Goal: Check status: Check status

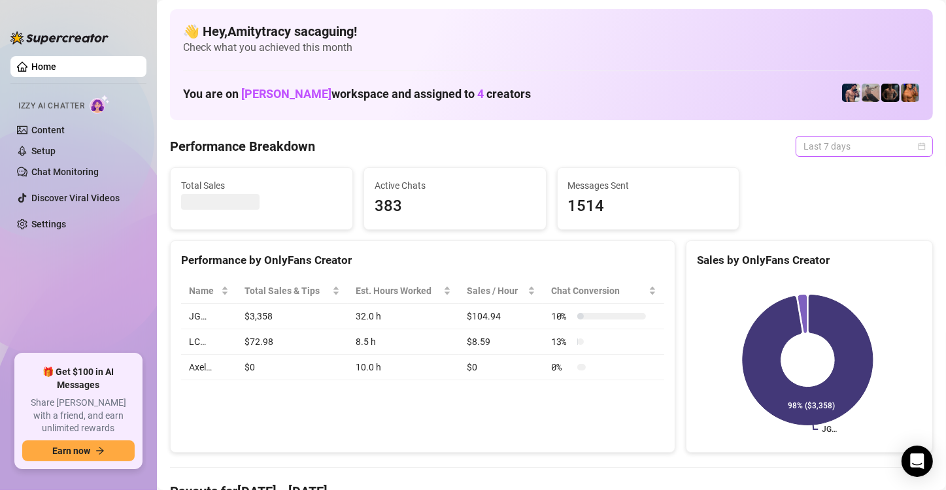
click at [807, 142] on span "Last 7 days" at bounding box center [864, 147] width 122 height 20
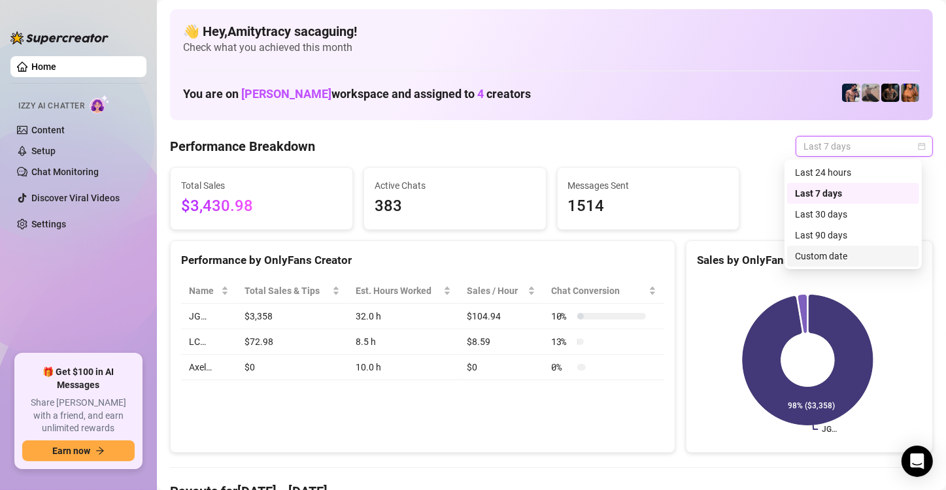
click at [810, 261] on div "Custom date" at bounding box center [853, 256] width 116 height 14
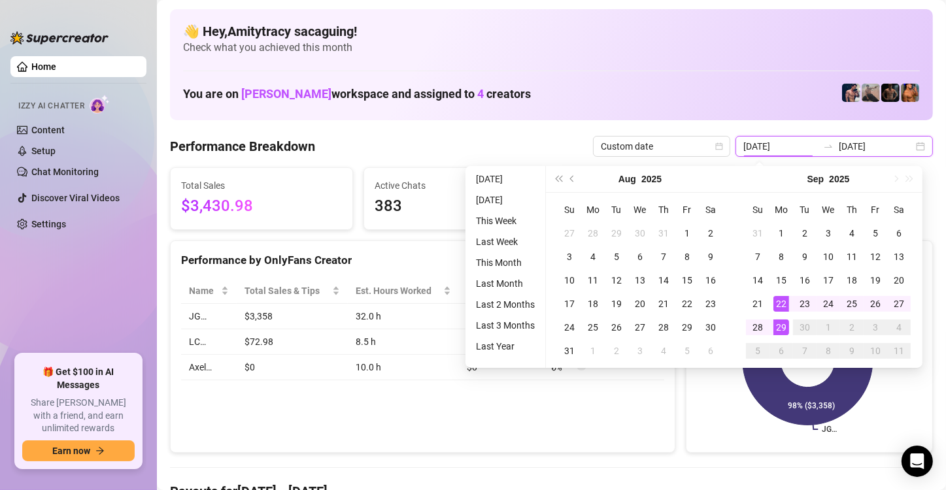
click at [782, 149] on input "[DATE]" at bounding box center [780, 146] width 75 height 14
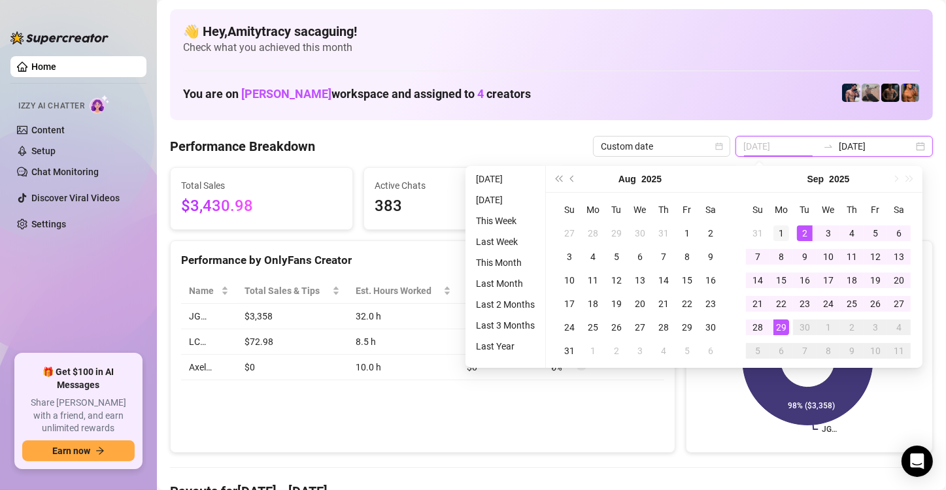
type input "[DATE]"
click at [783, 228] on div "1" at bounding box center [781, 234] width 16 height 16
type input "[DATE]"
click at [779, 327] on div "29" at bounding box center [781, 328] width 16 height 16
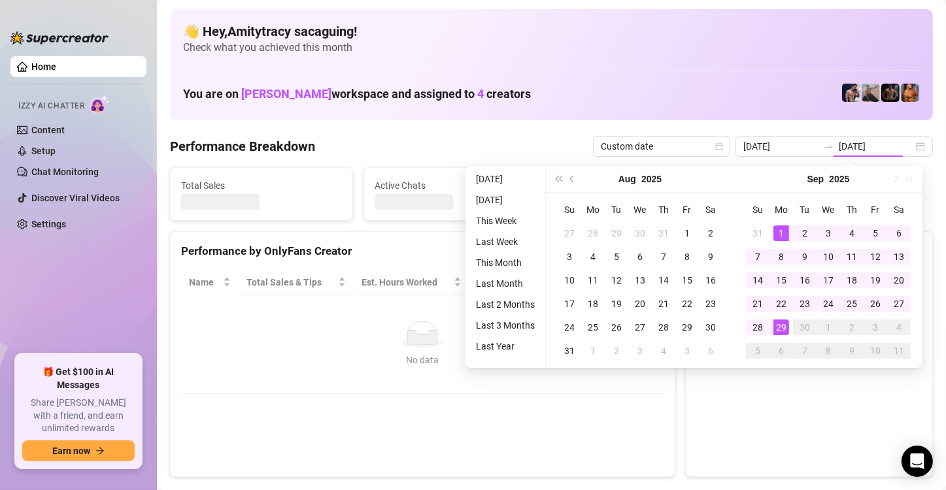
type input "[DATE]"
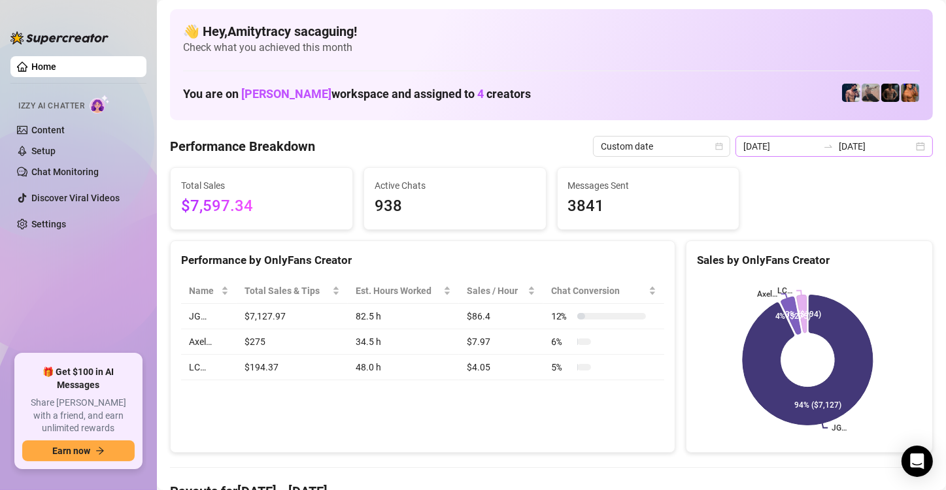
click at [907, 147] on div "[DATE] [DATE]" at bounding box center [833, 146] width 197 height 21
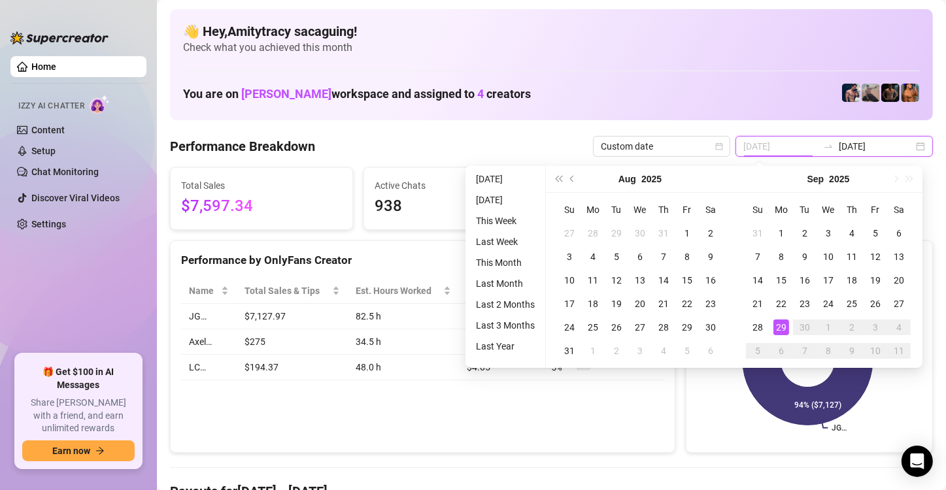
type input "[DATE]"
click at [781, 328] on div "29" at bounding box center [781, 328] width 16 height 16
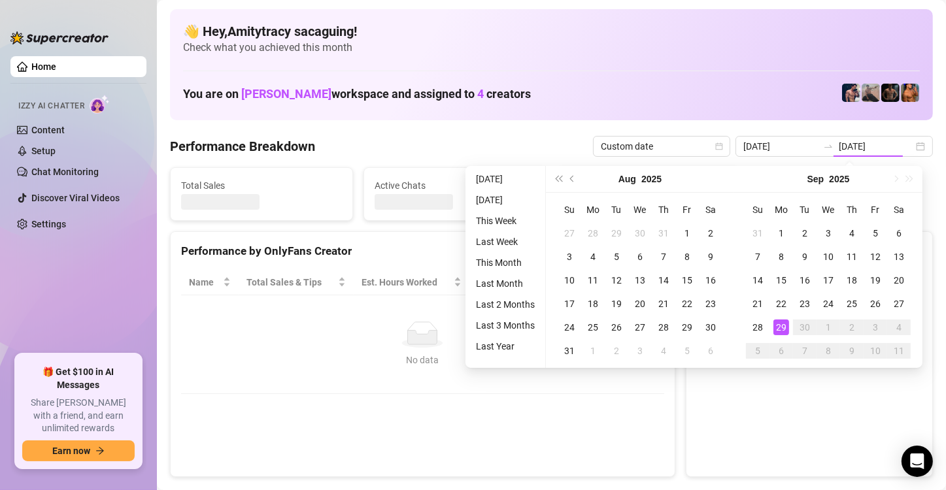
type input "[DATE]"
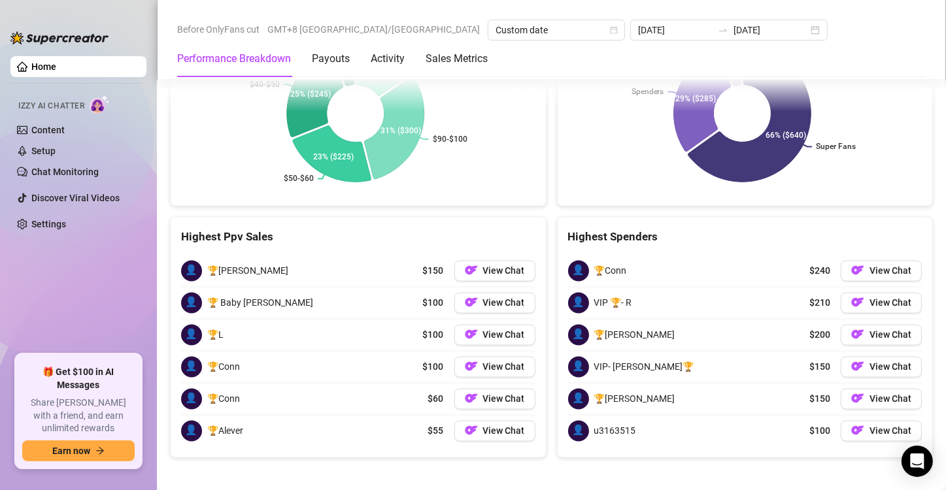
scroll to position [2107, 0]
